Goal: Find specific page/section: Find specific page/section

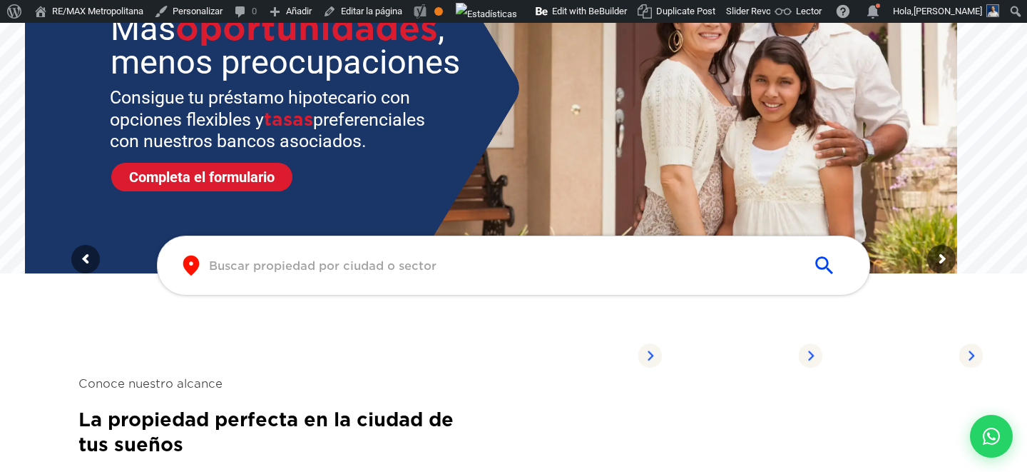
scroll to position [215, 0]
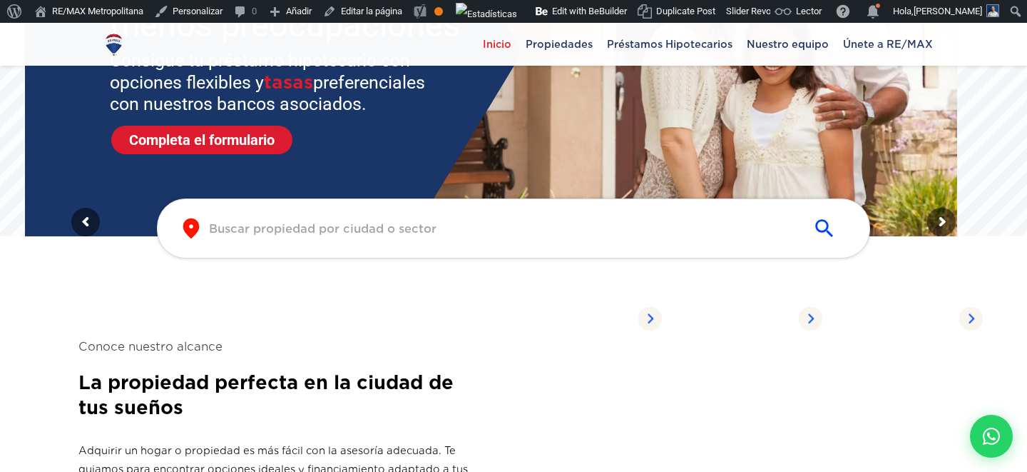
click at [829, 230] on icon "submit" at bounding box center [825, 228] width 24 height 24
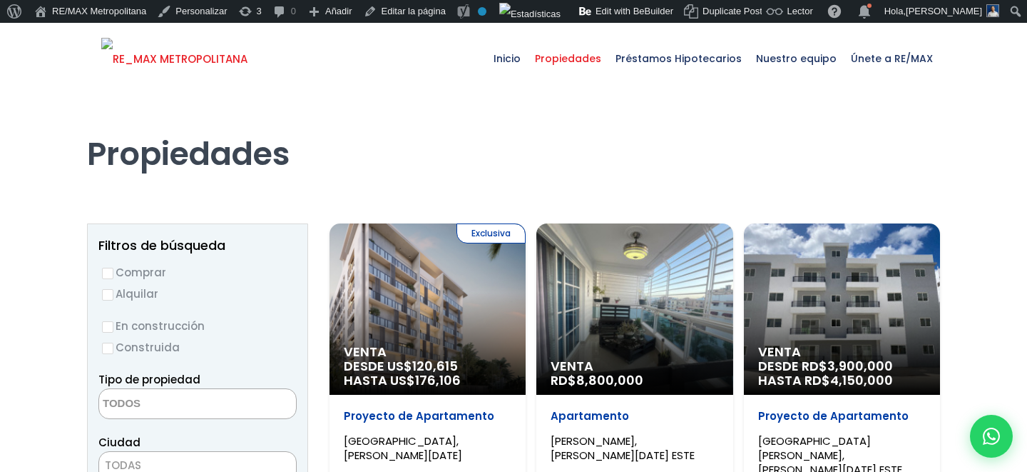
click at [222, 66] on img at bounding box center [174, 59] width 146 height 43
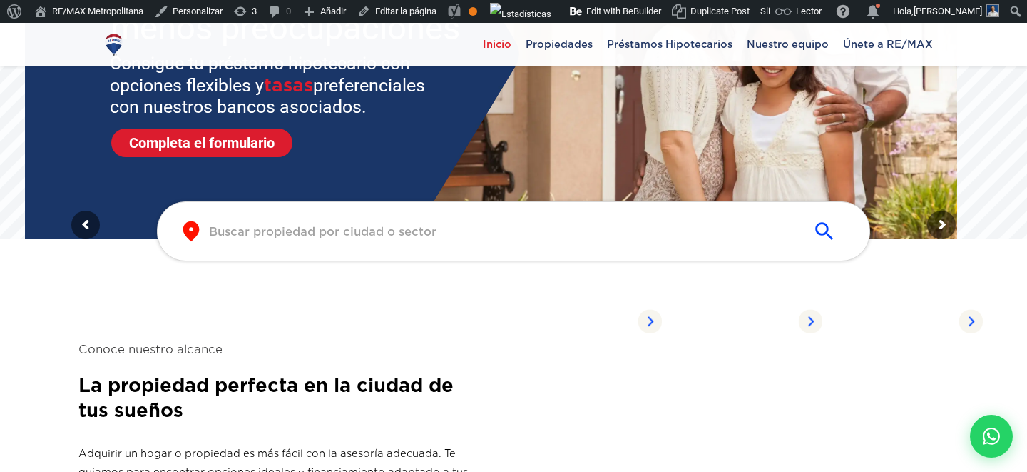
scroll to position [202, 0]
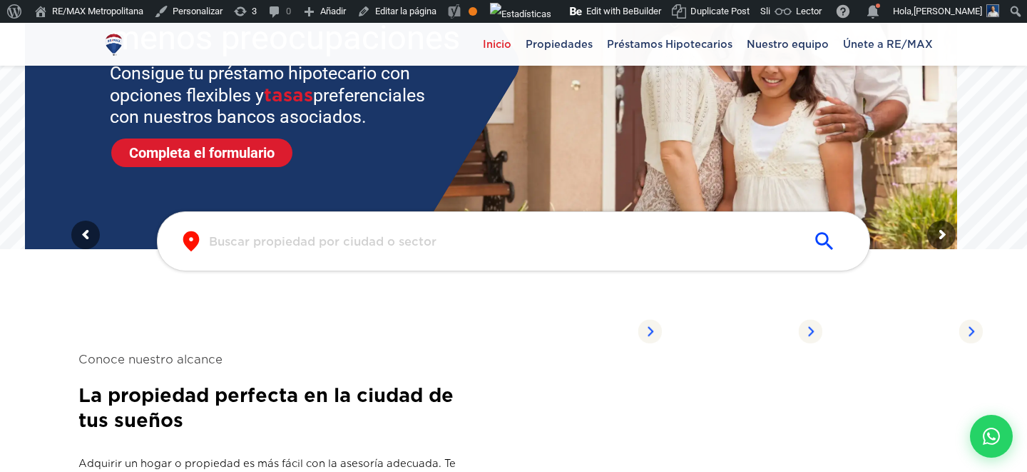
click at [414, 245] on input "text" at bounding box center [502, 241] width 587 height 16
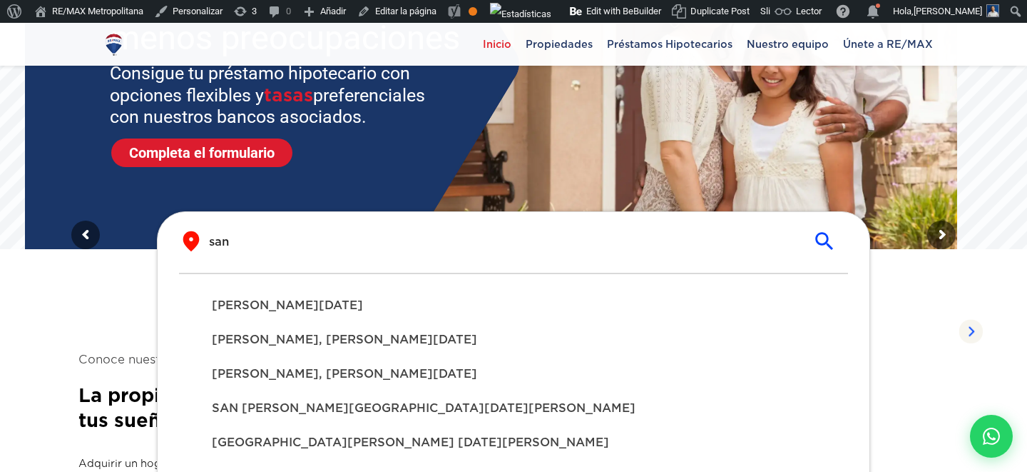
type input "san"
click at [397, 318] on div "SANTO DOMINGO DE GUZMÁN" at bounding box center [514, 305] width 626 height 34
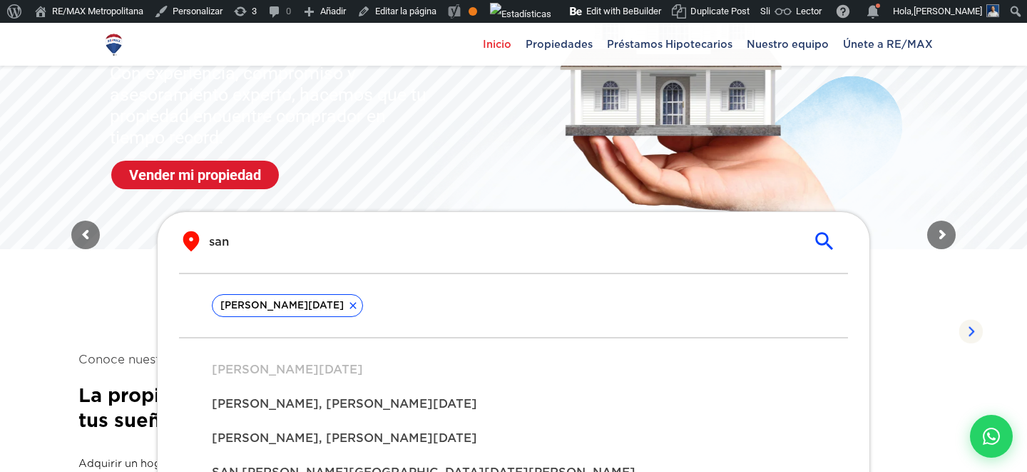
click at [116, 310] on section "Conoce nuestro alcance La propiedad perfecta en la ciudad de tus sueños Adquiri…" at bounding box center [513, 458] width 871 height 374
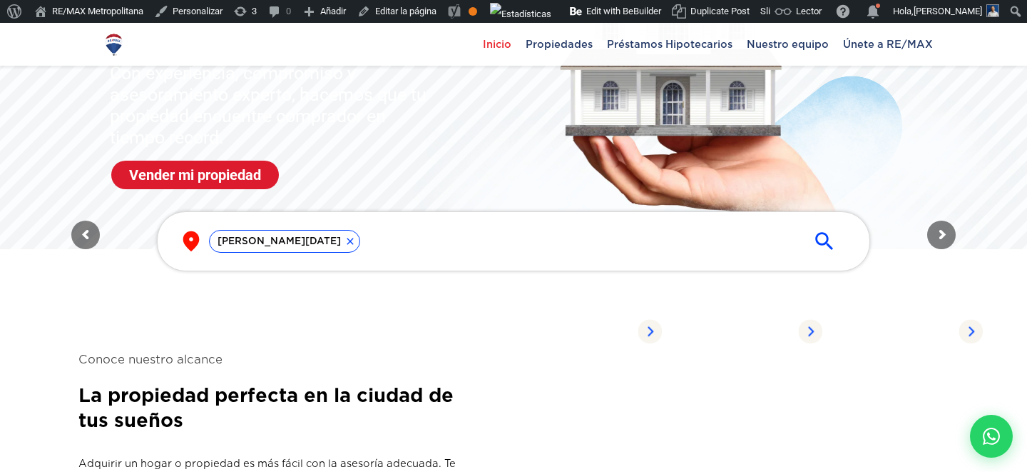
click at [830, 243] on icon "submit" at bounding box center [825, 241] width 24 height 24
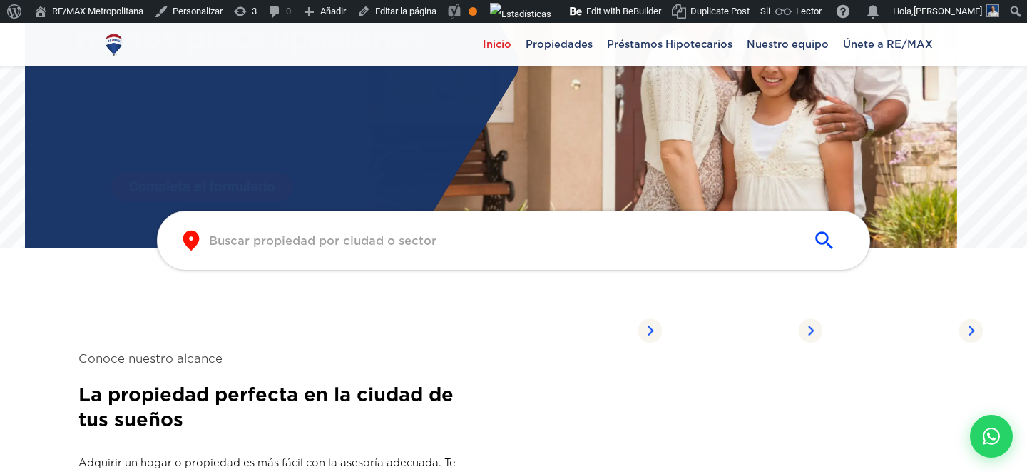
scroll to position [202, 0]
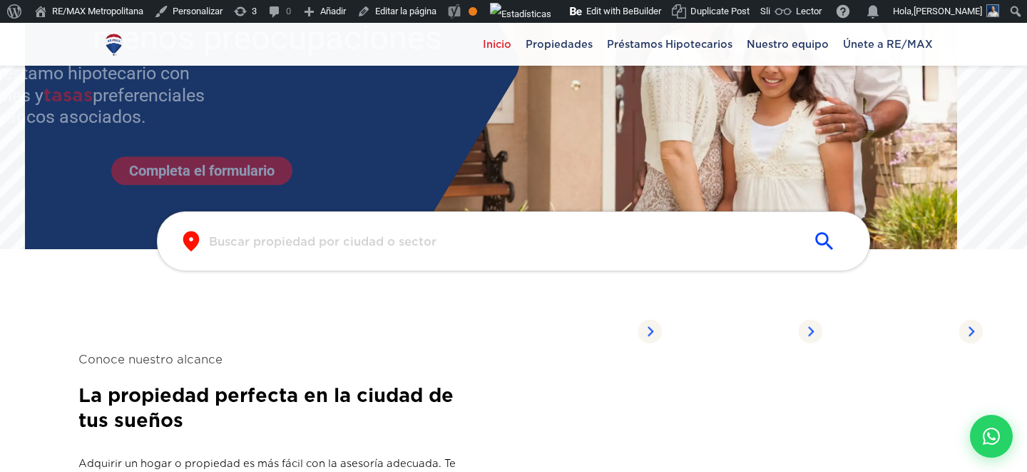
click at [427, 241] on input "text" at bounding box center [502, 241] width 587 height 16
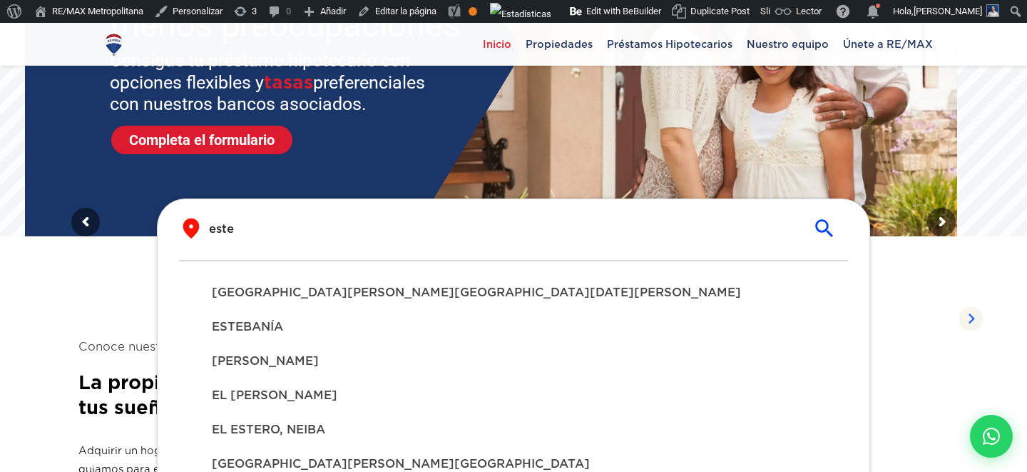
scroll to position [210, 0]
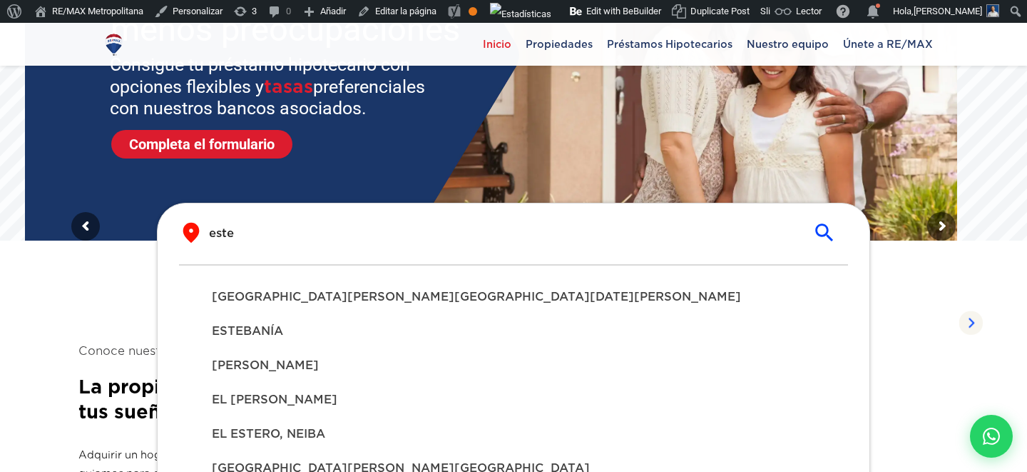
click at [409, 253] on div "​ este ​" at bounding box center [513, 242] width 669 height 43
click at [380, 241] on input "este" at bounding box center [502, 233] width 587 height 16
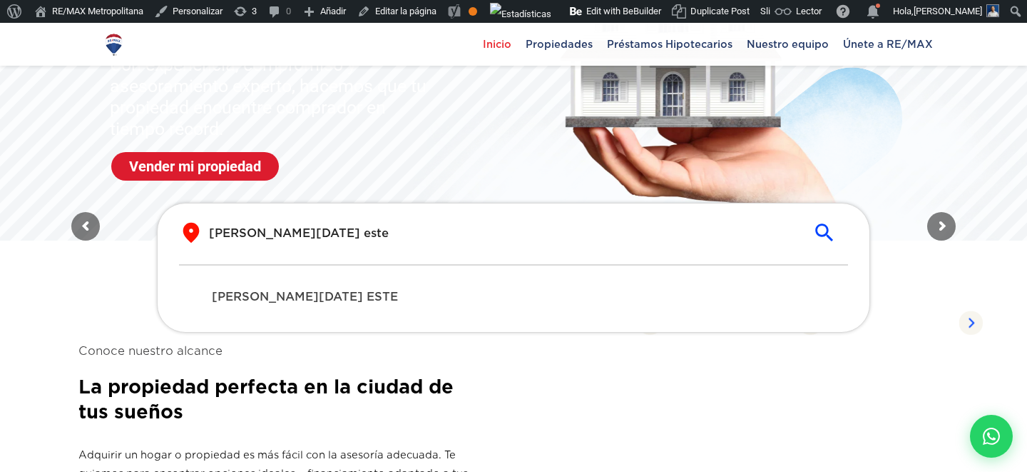
type input "santo domingo este"
click at [328, 293] on span "[PERSON_NAME][DATE] ESTE" at bounding box center [514, 296] width 604 height 17
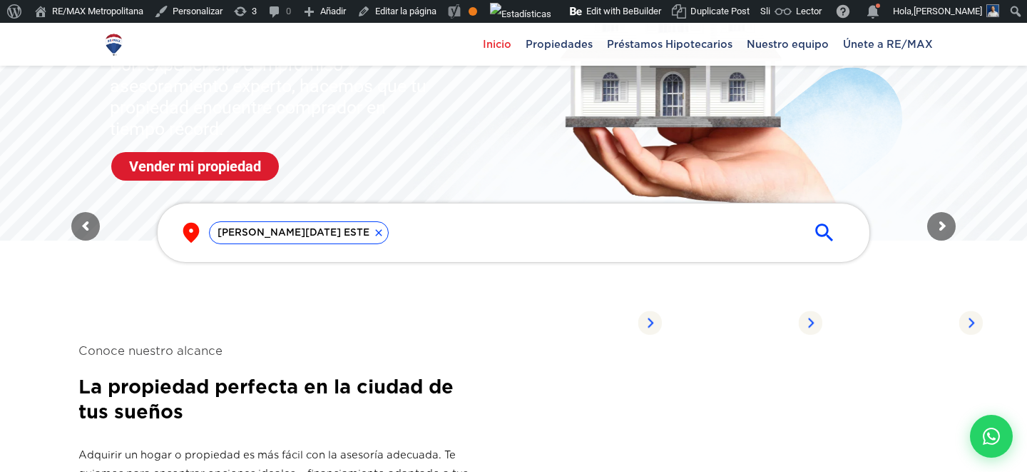
click at [91, 293] on section "Conoce nuestro alcance La propiedad perfecta en la ciudad de tus sueños Adquiri…" at bounding box center [513, 450] width 871 height 374
click at [822, 230] on icon "submit" at bounding box center [825, 232] width 24 height 24
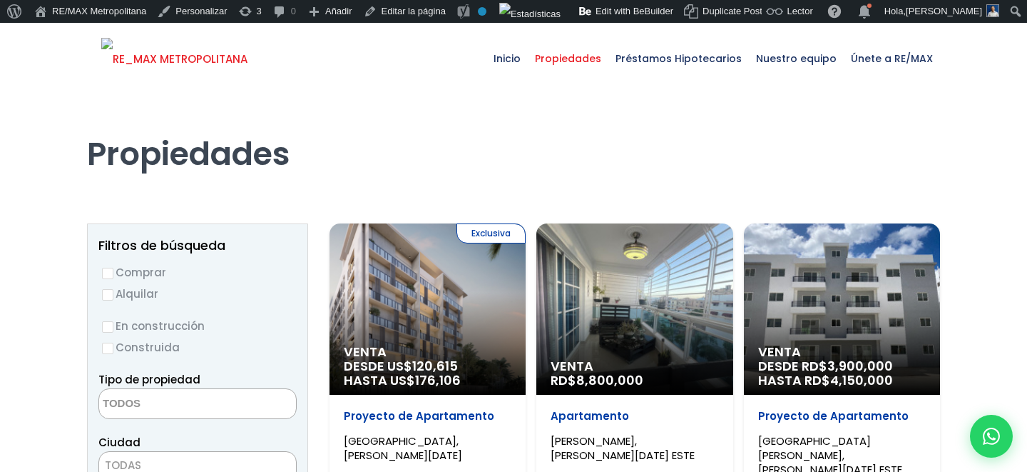
click at [248, 60] on img at bounding box center [174, 59] width 146 height 43
